Goal: Task Accomplishment & Management: Complete application form

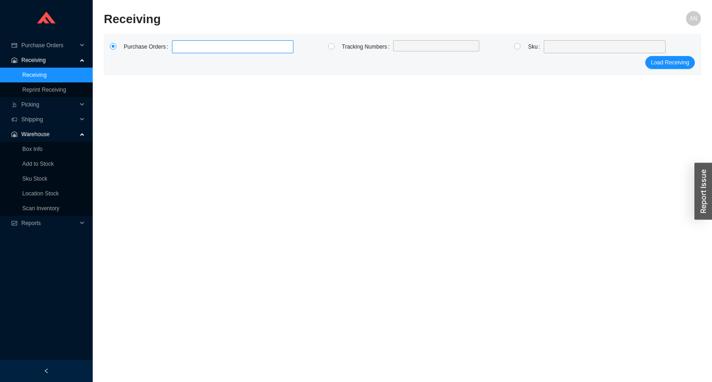
click at [182, 51] on label at bounding box center [232, 46] width 121 height 13
click at [180, 51] on input at bounding box center [176, 47] width 6 height 10
type input "988416"
type input "989701"
type input "989071"
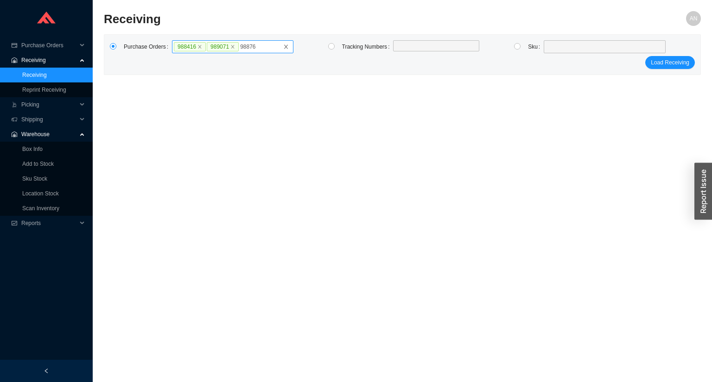
type input "988763"
click button "Load Receiving" at bounding box center [670, 62] width 50 height 13
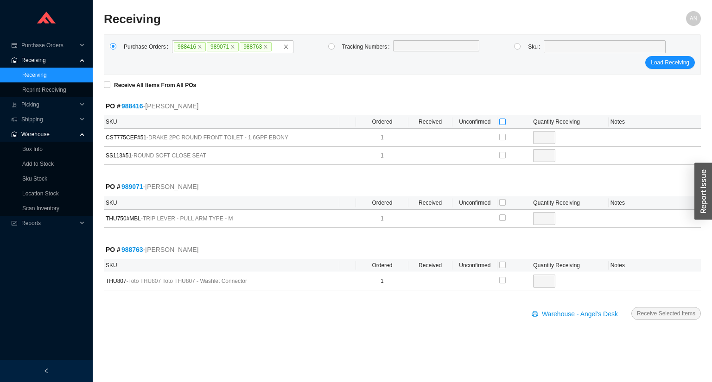
click at [500, 119] on label at bounding box center [502, 121] width 6 height 9
click at [500, 119] on input "checkbox" at bounding box center [502, 122] width 6 height 6
checkbox input "true"
type input "1"
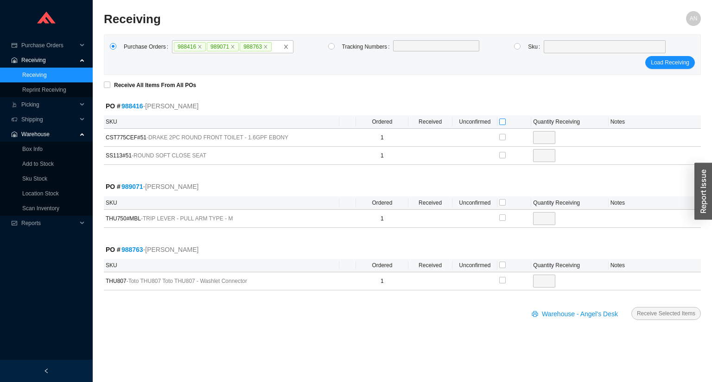
checkbox input "true"
type input "1"
click at [501, 202] on input "checkbox" at bounding box center [502, 202] width 6 height 6
checkbox input "true"
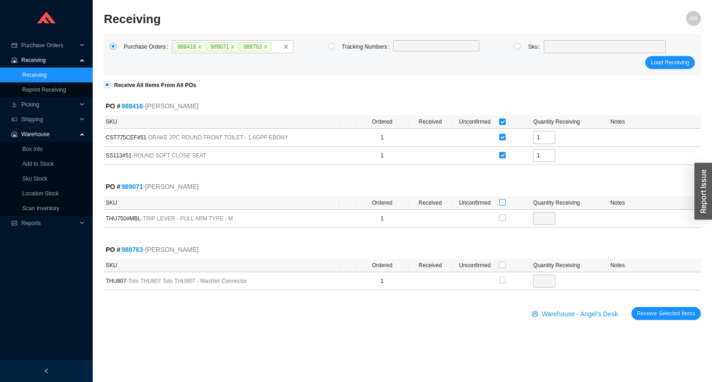
type input "1"
click at [501, 263] on input "checkbox" at bounding box center [502, 265] width 6 height 6
checkbox input "true"
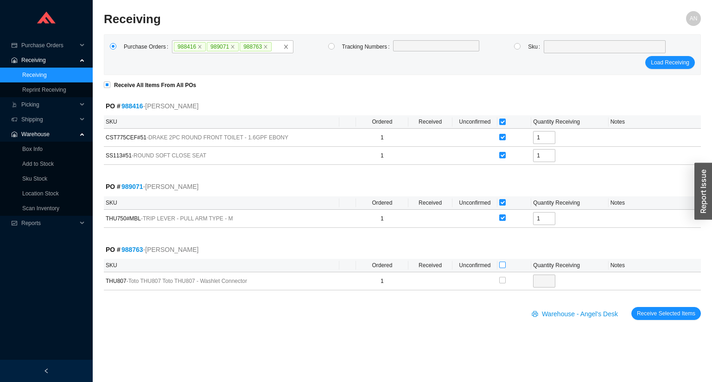
type input "1"
click at [649, 310] on span "Receive Selected Items" at bounding box center [666, 313] width 58 height 9
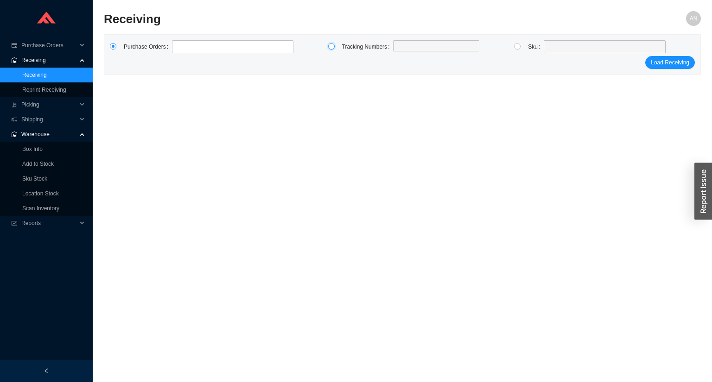
drag, startPoint x: 332, startPoint y: 46, endPoint x: 354, endPoint y: 49, distance: 21.9
click at [332, 46] on input "radio" at bounding box center [331, 46] width 6 height 6
radio input "true"
click at [404, 46] on label at bounding box center [436, 46] width 86 height 13
click at [401, 46] on input at bounding box center [397, 47] width 6 height 10
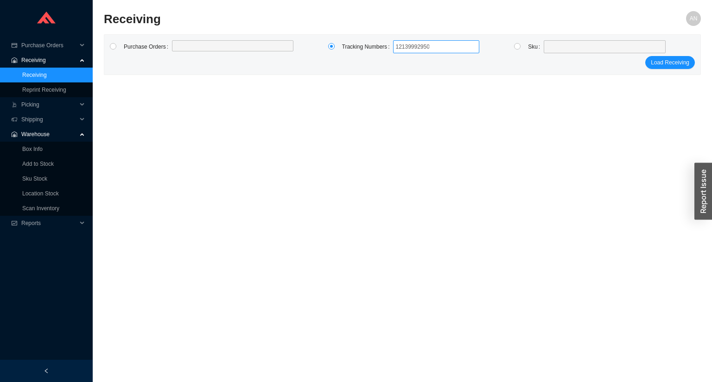
type input "121399929505"
click button "Load Receiving" at bounding box center [670, 62] width 50 height 13
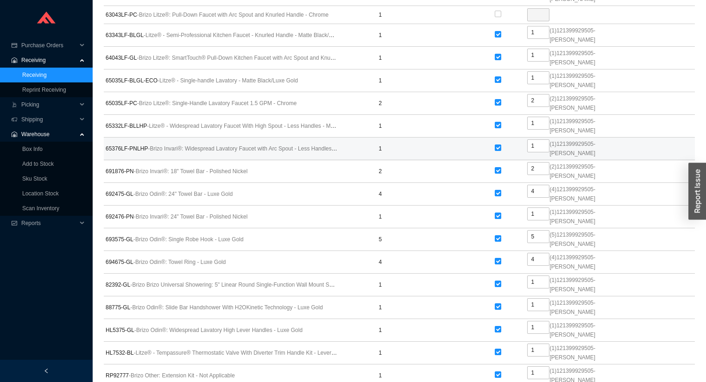
scroll to position [3971, 0]
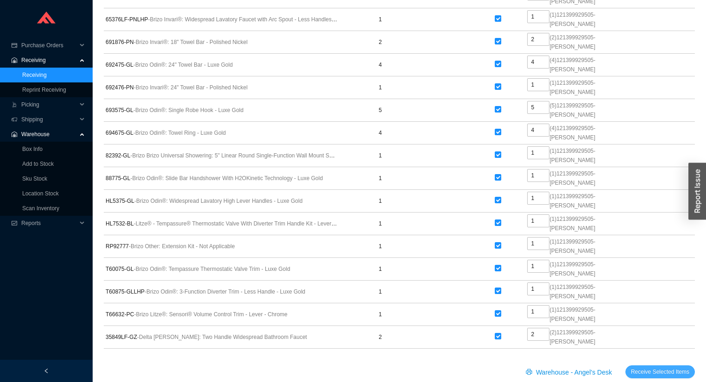
click at [666, 366] on button "Receive Selected Items" at bounding box center [661, 372] width 70 height 13
radio input "true"
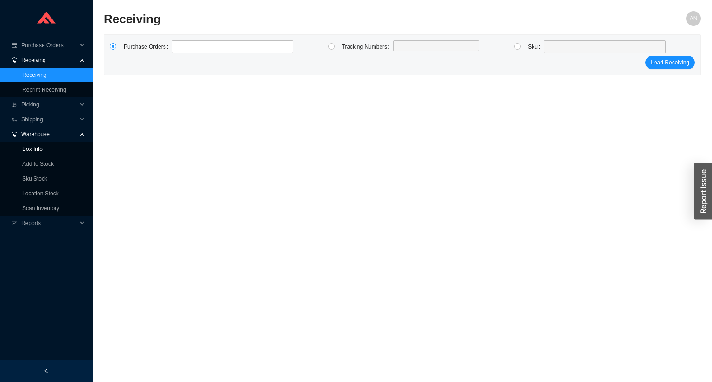
click at [30, 146] on link "Box Info" at bounding box center [32, 149] width 20 height 6
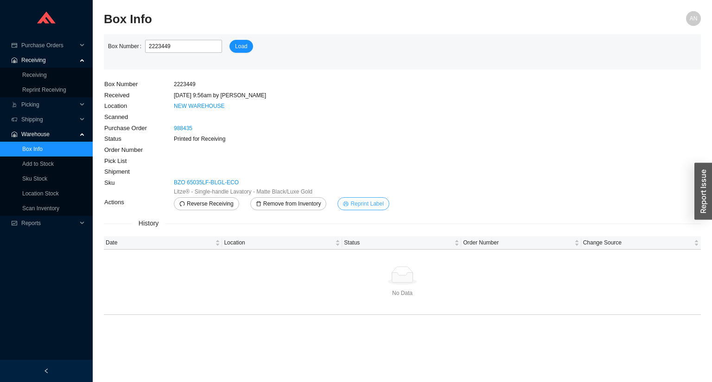
click at [358, 200] on span "Reprint Label" at bounding box center [366, 203] width 33 height 9
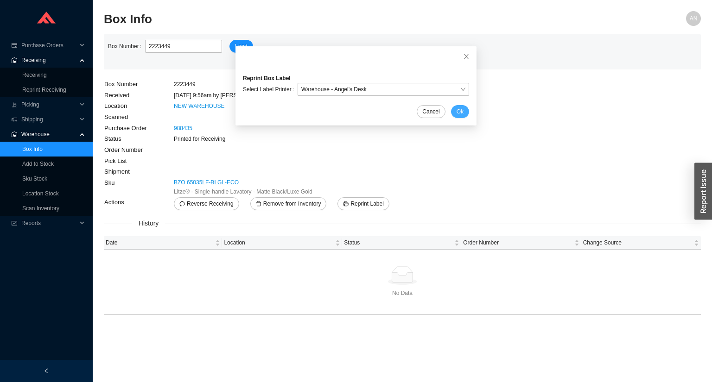
click at [456, 112] on span "Ok" at bounding box center [459, 111] width 7 height 9
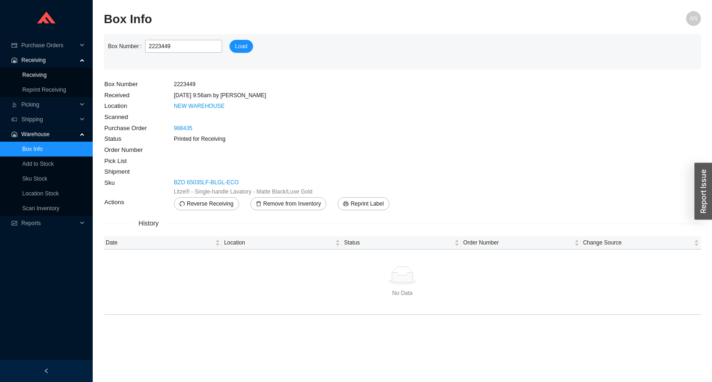
click at [43, 76] on link "Receiving" at bounding box center [34, 75] width 25 height 6
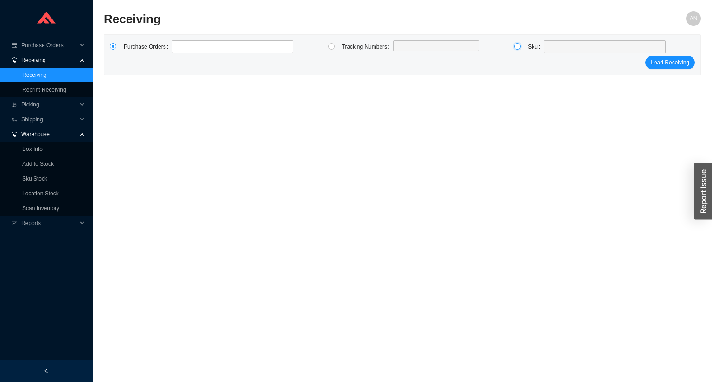
click at [517, 47] on input "radio" at bounding box center [517, 46] width 6 height 6
radio input "true"
click at [545, 48] on div at bounding box center [605, 46] width 122 height 13
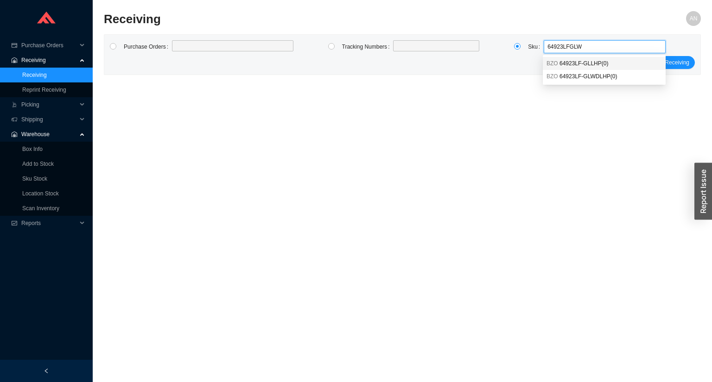
type input "64923LFGLWD"
click at [588, 60] on span "64923LF-GLWDLHP ( 0 )" at bounding box center [588, 63] width 58 height 6
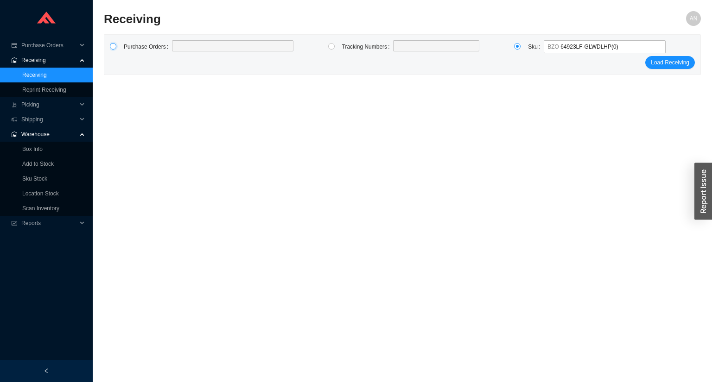
click at [111, 46] on input "radio" at bounding box center [113, 46] width 6 height 6
radio input "true"
click at [178, 46] on label at bounding box center [232, 46] width 121 height 13
click at [178, 46] on input at bounding box center [176, 47] width 6 height 10
type input "987717"
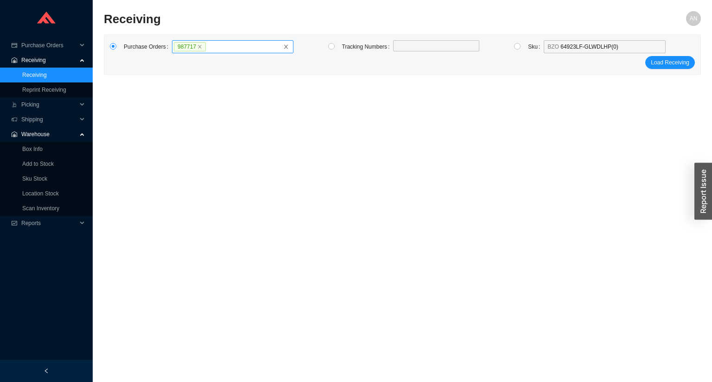
click at [213, 46] on label "987717" at bounding box center [232, 46] width 121 height 13
click at [213, 46] on input "987717" at bounding box center [209, 47] width 6 height 10
type input "987326"
type input "989050"
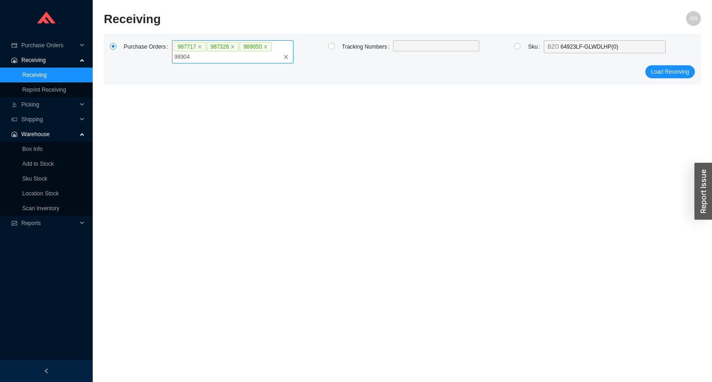
type input "989047"
type input "989049"
type input "985793"
type input "988773"
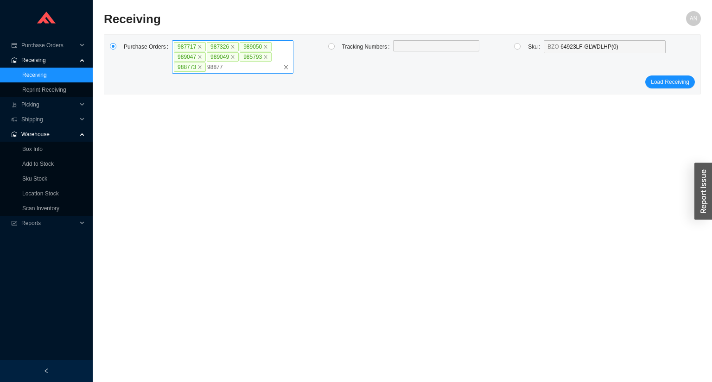
type input "988774"
type input "988936"
click button "Load Receiving" at bounding box center [670, 82] width 50 height 13
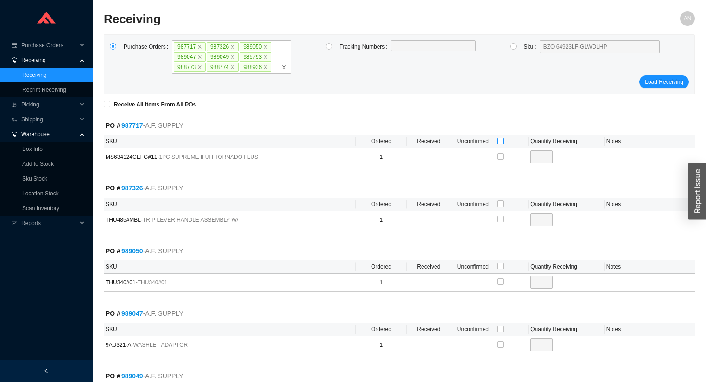
click at [502, 139] on input "checkbox" at bounding box center [500, 141] width 6 height 6
checkbox input "true"
type input "1"
click at [500, 205] on input "checkbox" at bounding box center [500, 204] width 6 height 6
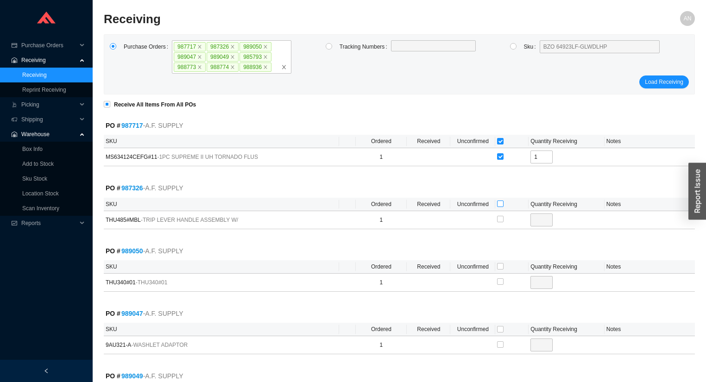
checkbox input "true"
type input "1"
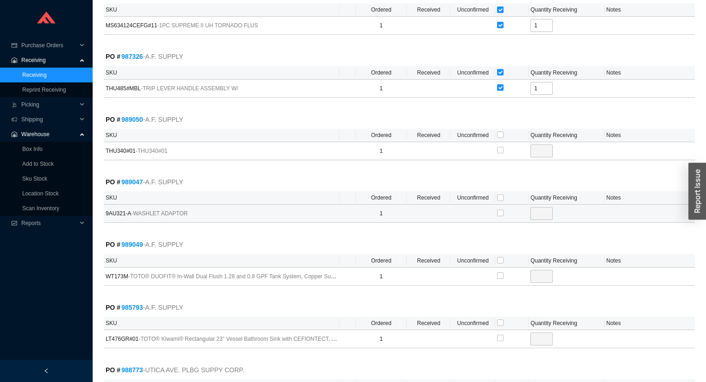
scroll to position [148, 0]
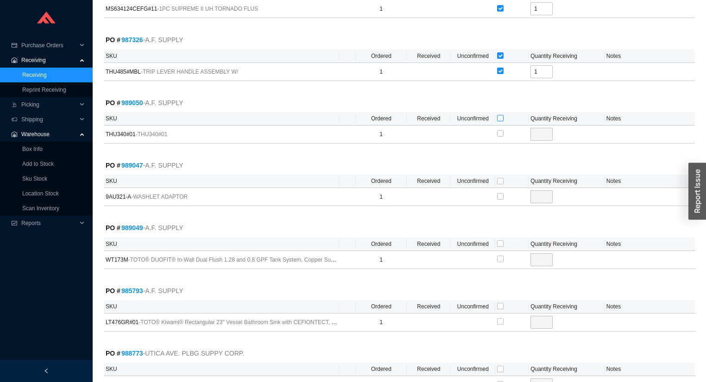
click at [500, 115] on input "checkbox" at bounding box center [500, 118] width 6 height 6
checkbox input "true"
type input "1"
click at [498, 180] on input "checkbox" at bounding box center [500, 181] width 6 height 6
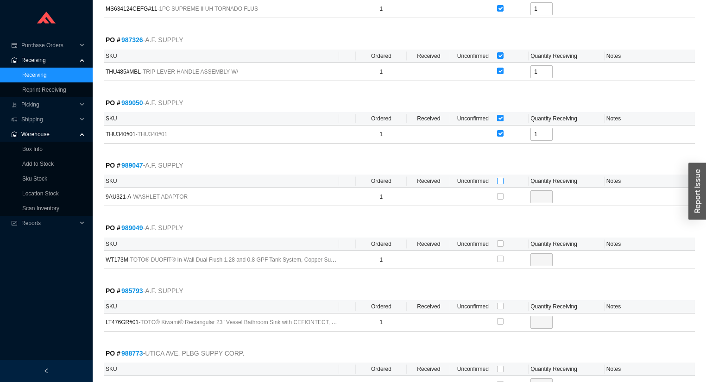
checkbox input "true"
type input "1"
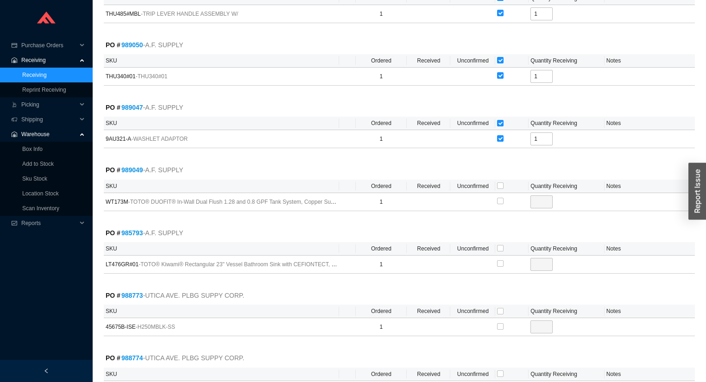
scroll to position [260, 0]
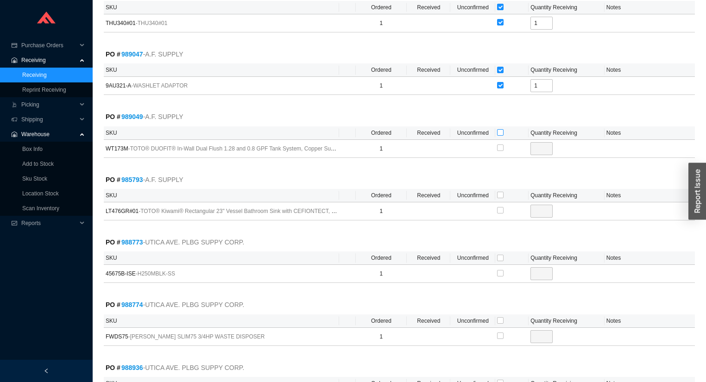
click at [499, 130] on input "checkbox" at bounding box center [500, 132] width 6 height 6
checkbox input "true"
type input "1"
click at [499, 195] on input "checkbox" at bounding box center [500, 195] width 6 height 6
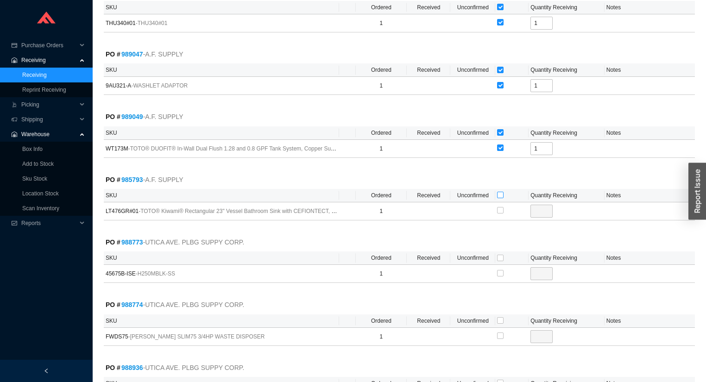
checkbox input "true"
type input "1"
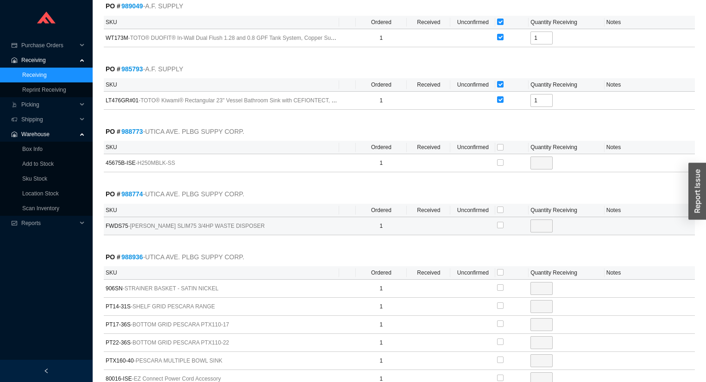
scroll to position [371, 0]
click at [500, 144] on input "checkbox" at bounding box center [500, 147] width 6 height 6
checkbox input "true"
type input "1"
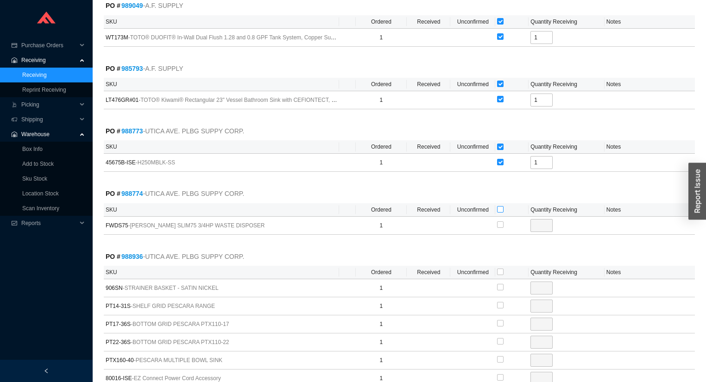
click at [498, 208] on input "checkbox" at bounding box center [500, 209] width 6 height 6
checkbox input "true"
type input "1"
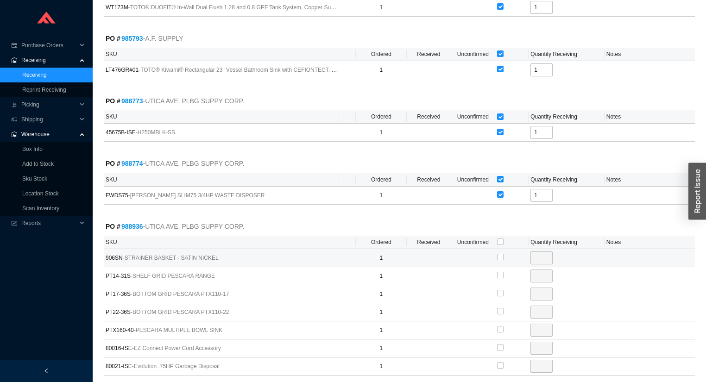
scroll to position [441, 0]
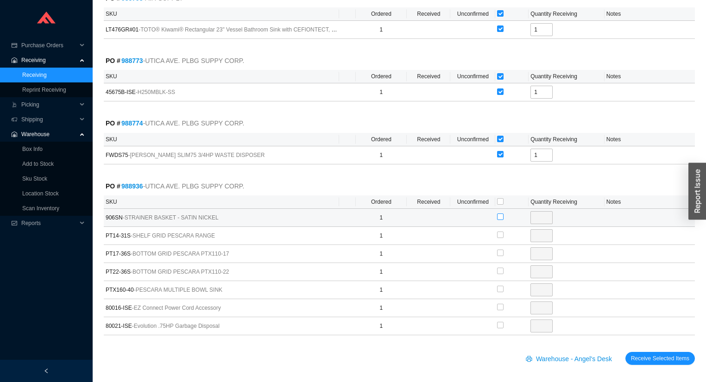
click at [500, 214] on input "checkbox" at bounding box center [500, 217] width 6 height 6
checkbox input "true"
type input "1"
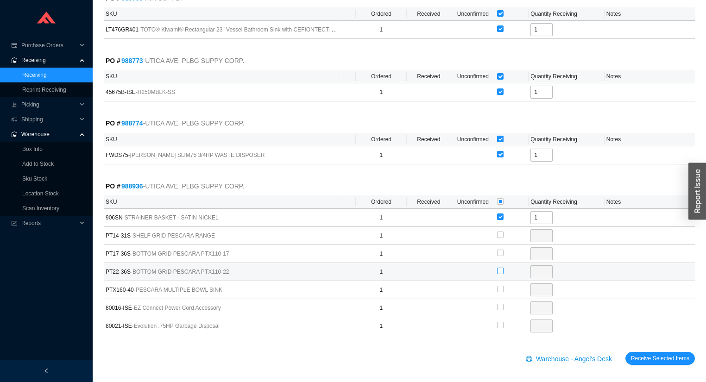
click at [503, 268] on input "checkbox" at bounding box center [500, 271] width 6 height 6
checkbox input "true"
type input "1"
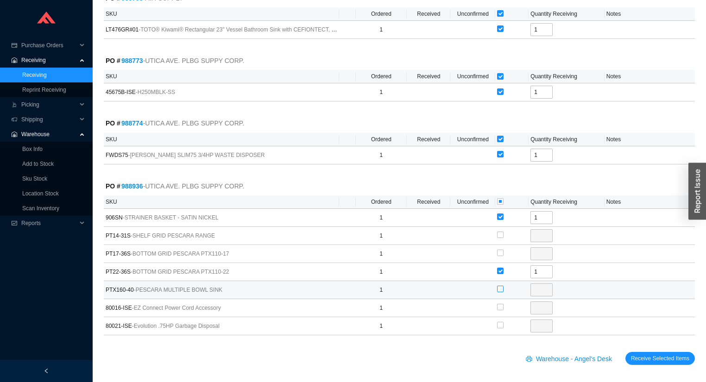
click at [501, 288] on input "checkbox" at bounding box center [500, 289] width 6 height 6
checkbox input "true"
type input "1"
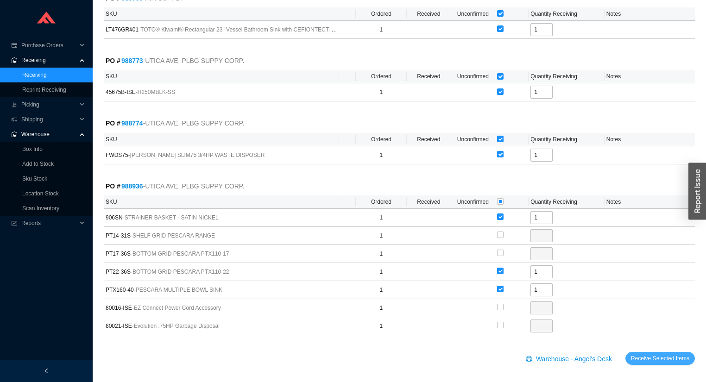
click at [640, 355] on span "Receive Selected Items" at bounding box center [660, 358] width 58 height 9
